Goal: Find specific page/section

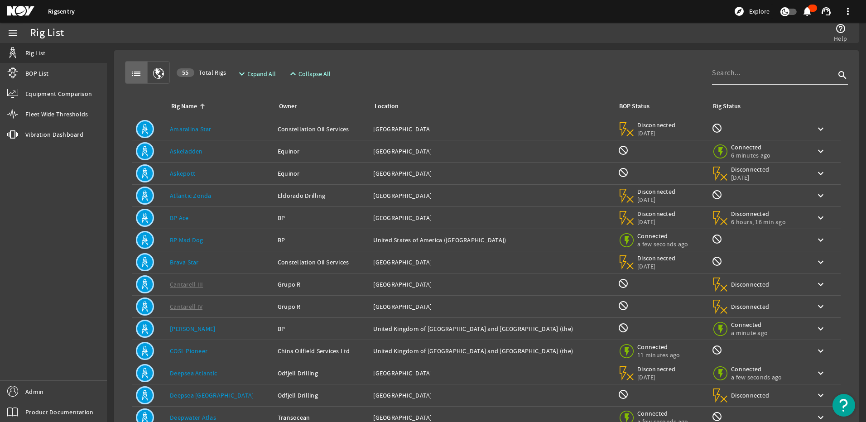
click at [794, 72] on input at bounding box center [773, 72] width 123 height 11
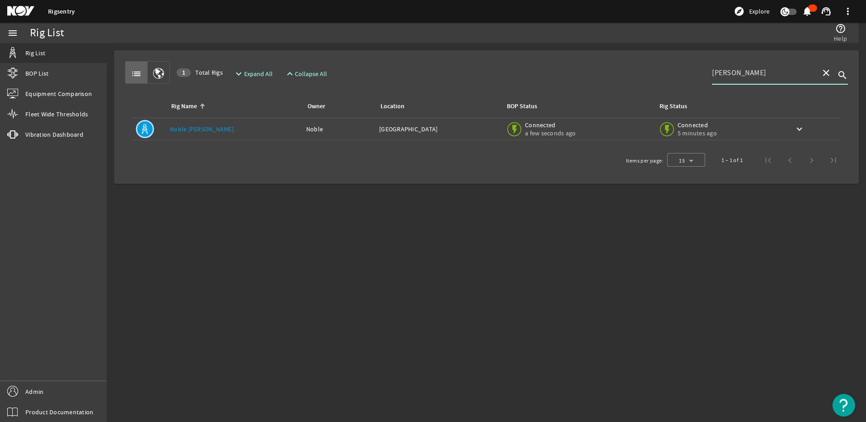
type input "[PERSON_NAME]"
click at [829, 73] on mat-icon "close" at bounding box center [826, 72] width 11 height 11
